Goal: Navigation & Orientation: Find specific page/section

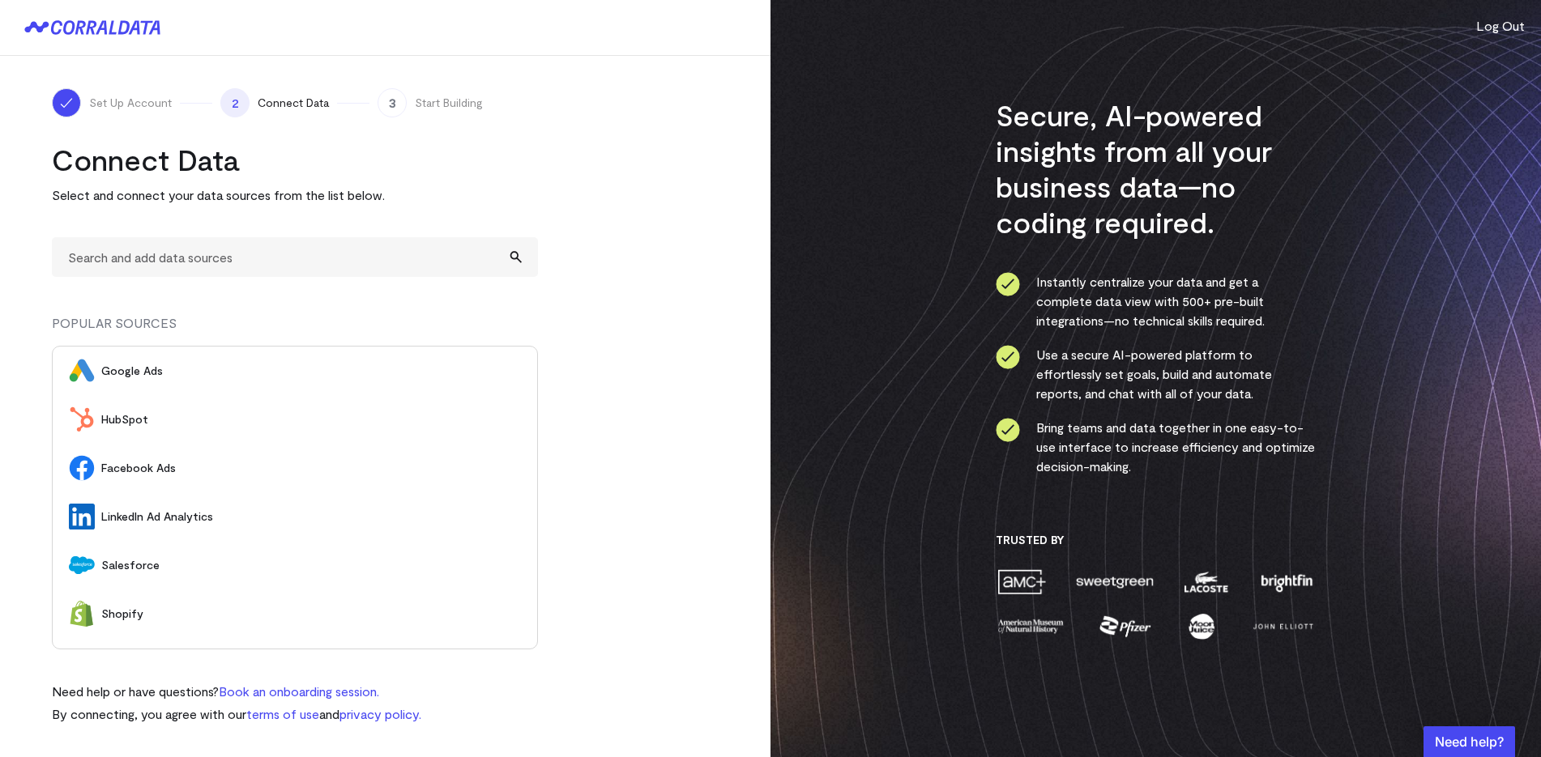
click at [92, 26] on icon at bounding box center [92, 27] width 136 height 15
click at [100, 15] on div at bounding box center [385, 28] width 770 height 56
